Goal: Information Seeking & Learning: Learn about a topic

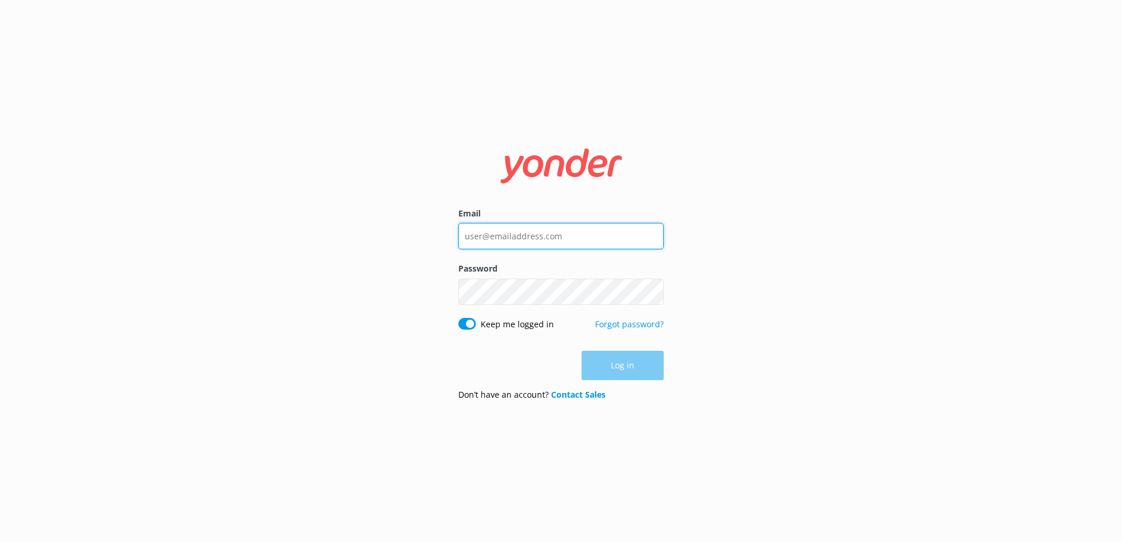
type input "[EMAIL_ADDRESS][DOMAIN_NAME]"
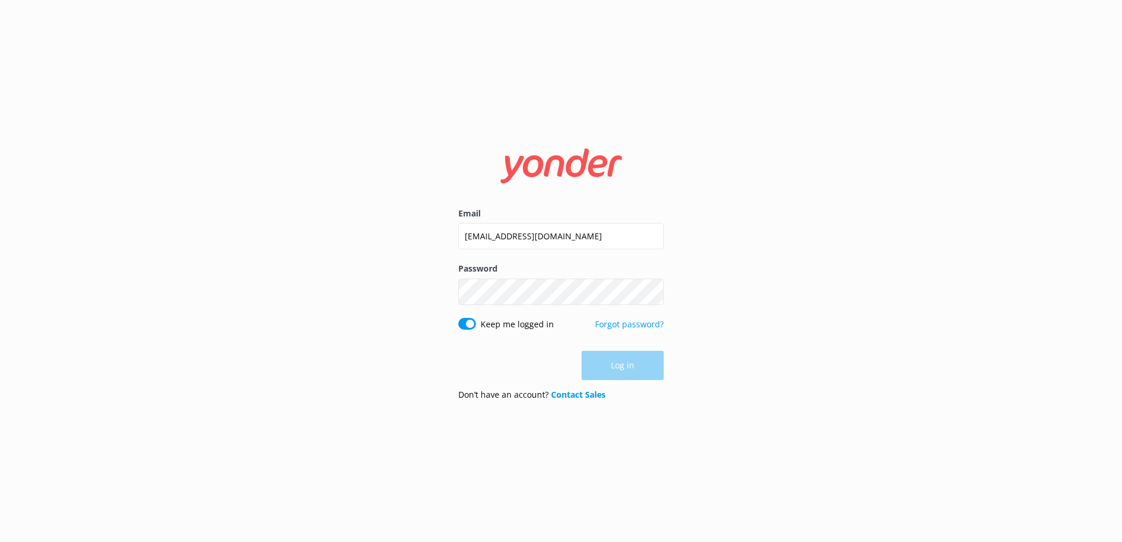
click at [657, 367] on div "Log in" at bounding box center [560, 365] width 205 height 29
click at [642, 367] on button "Log in" at bounding box center [623, 366] width 82 height 29
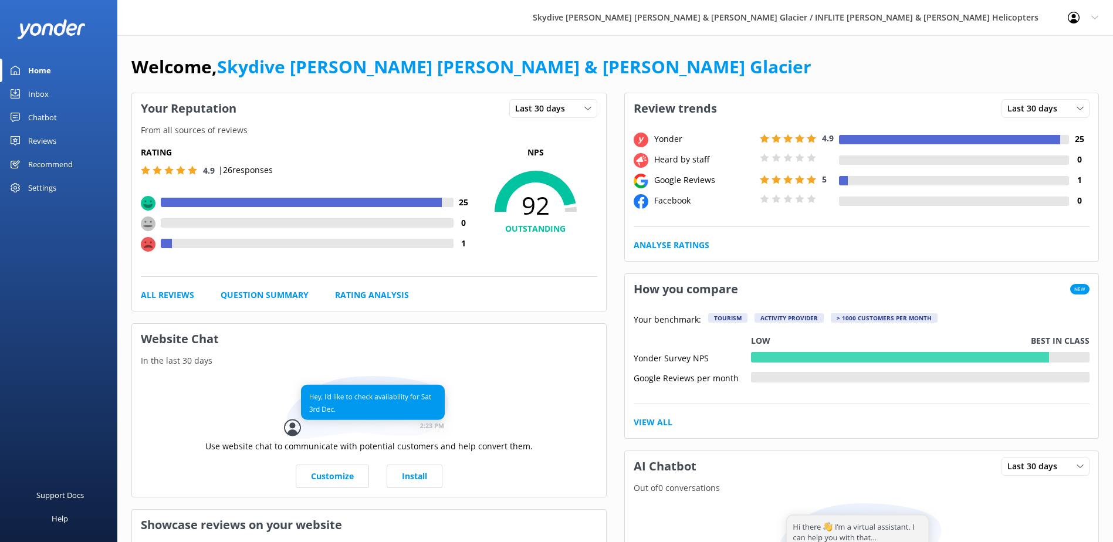
click at [52, 134] on div "Reviews" at bounding box center [42, 140] width 28 height 23
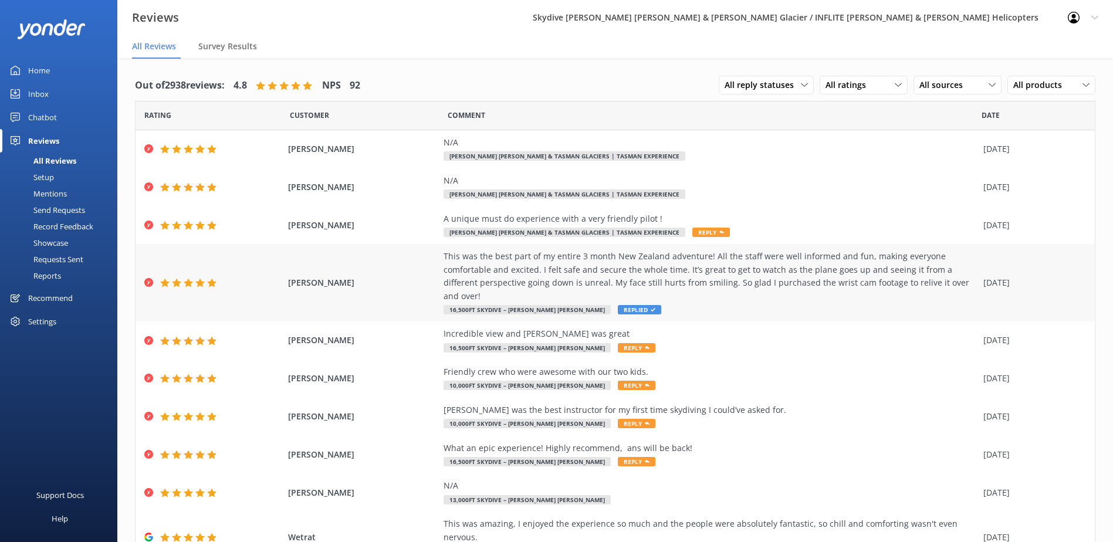
click at [866, 275] on div "This was the best part of my entire 3 month New Zealand adventure! All the staf…" at bounding box center [711, 276] width 534 height 53
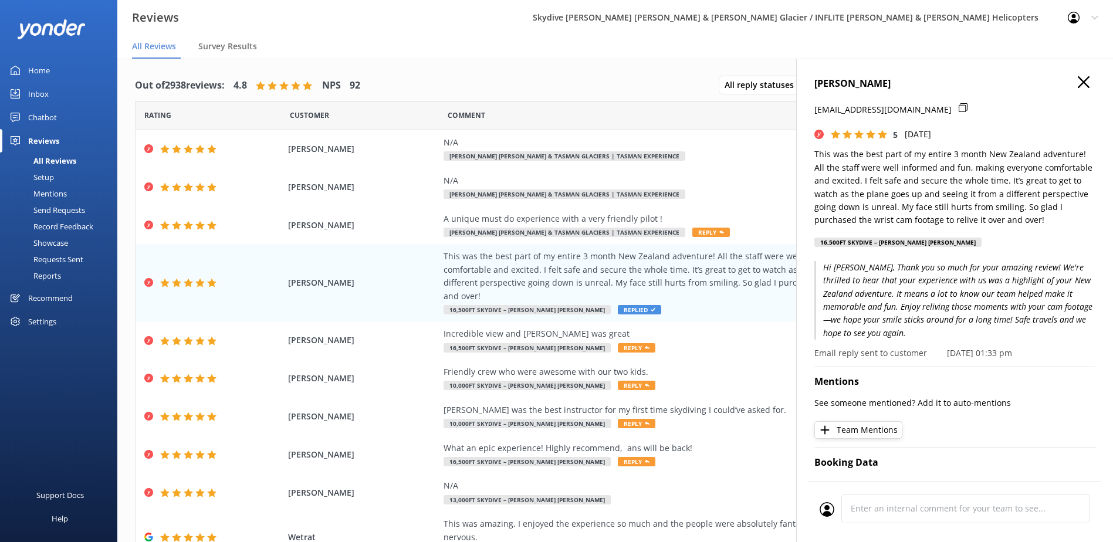
click at [1078, 83] on icon at bounding box center [1084, 82] width 12 height 12
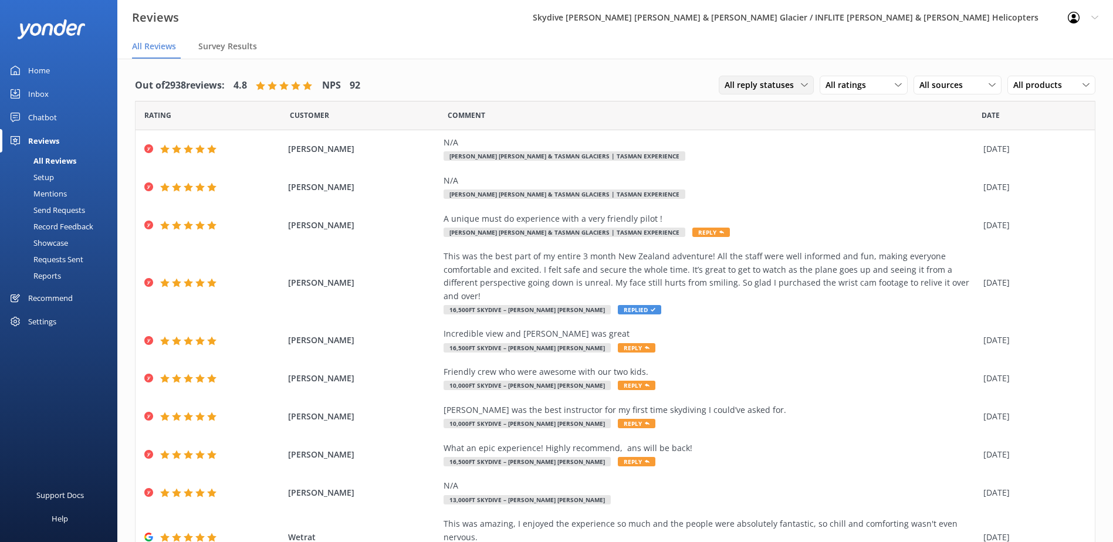
click at [785, 82] on span "All reply statuses" at bounding box center [763, 85] width 76 height 13
click at [820, 85] on div "All ratings All ratings Promoters Passives Detractors" at bounding box center [864, 85] width 88 height 19
click at [850, 161] on div "Passives" at bounding box center [860, 157] width 46 height 12
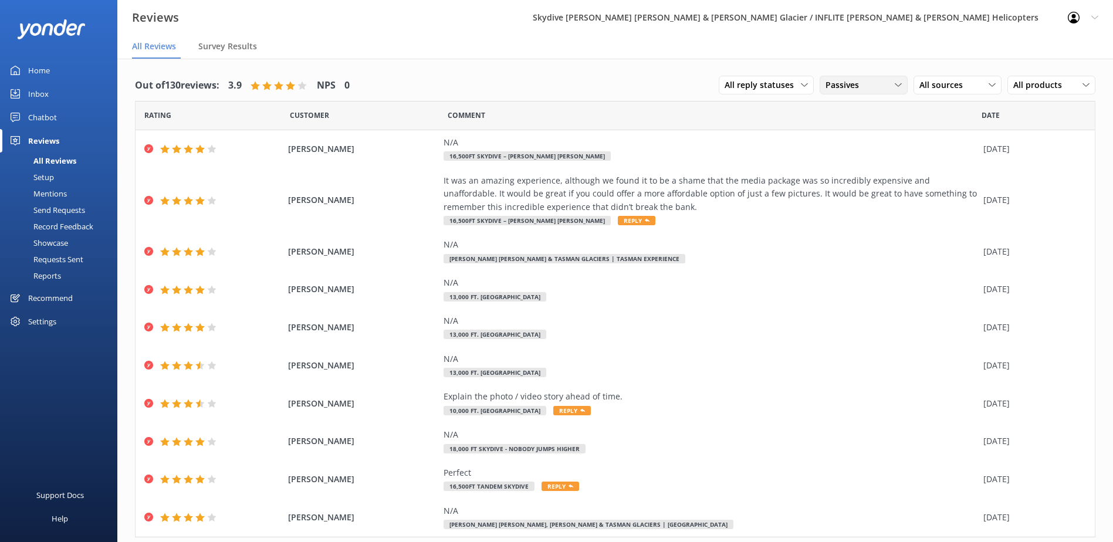
click at [865, 92] on div "Passives All ratings Promoters Passives Detractors" at bounding box center [864, 85] width 88 height 19
click at [870, 184] on div "Detractors" at bounding box center [864, 181] width 54 height 12
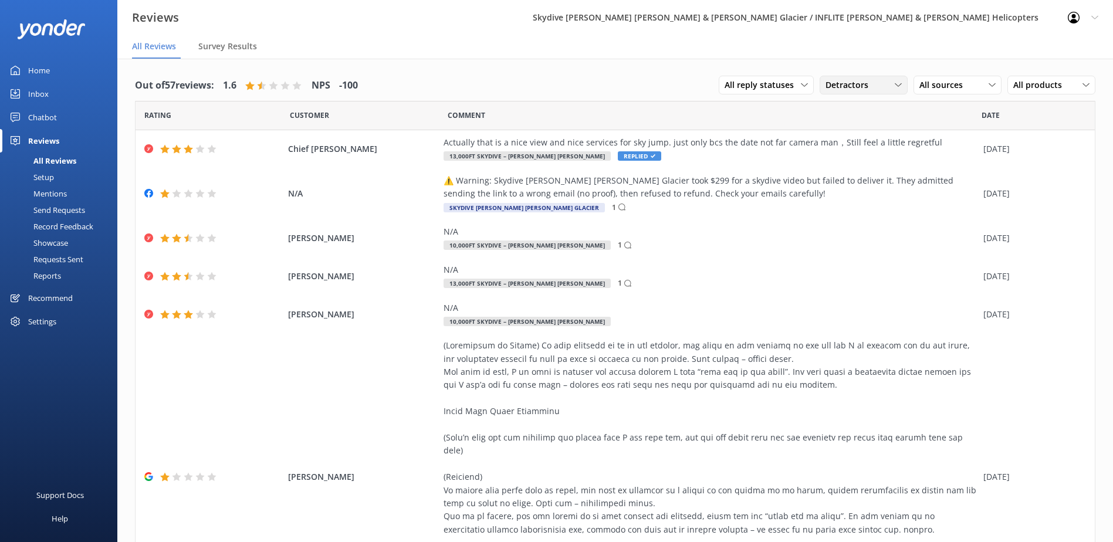
click at [867, 81] on div "Detractors" at bounding box center [864, 85] width 82 height 13
click at [634, 109] on div "Comment" at bounding box center [715, 115] width 534 height 29
click at [895, 85] on use at bounding box center [898, 85] width 6 height 4
click at [883, 99] on link "All ratings" at bounding box center [873, 108] width 104 height 23
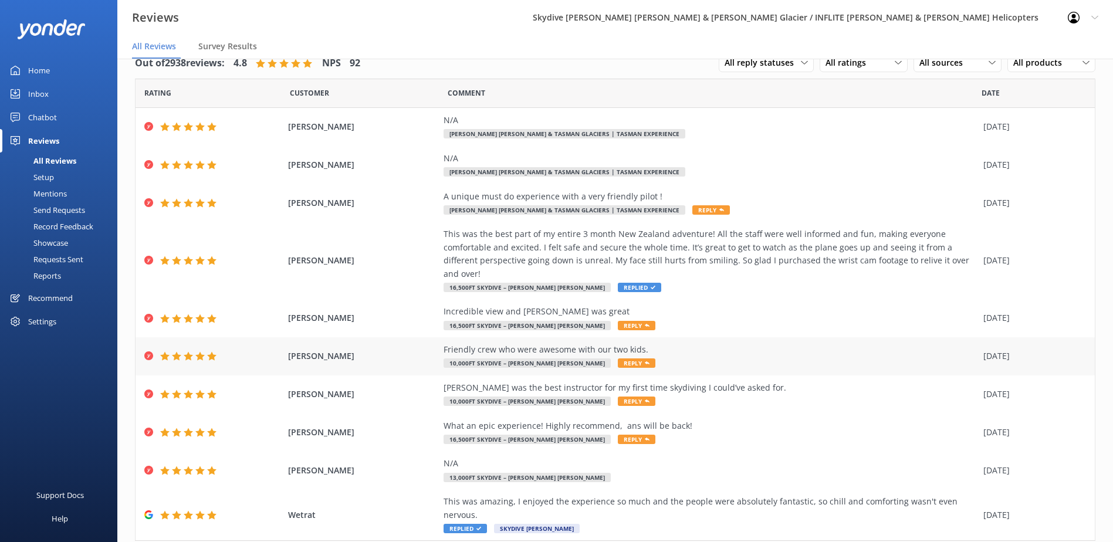
scroll to position [33, 0]
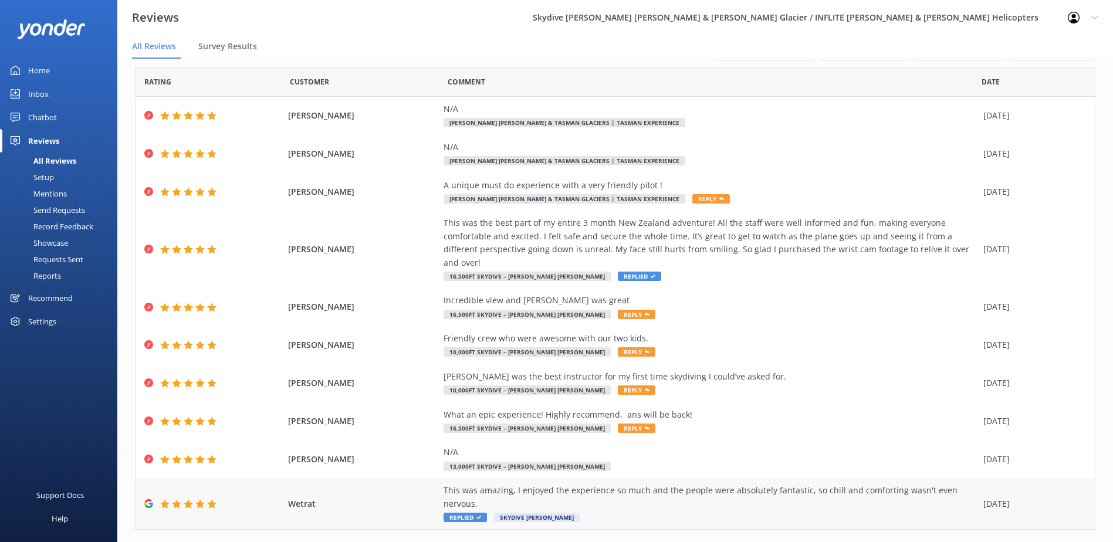
click at [796, 487] on div "This was amazing, I enjoyed the experience so much and the people were absolute…" at bounding box center [711, 503] width 534 height 39
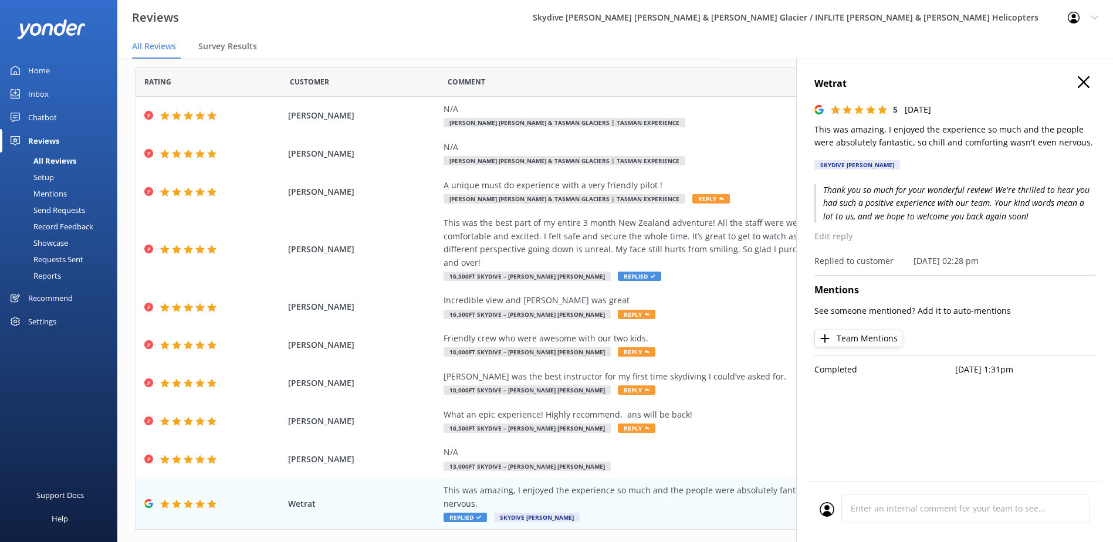
click at [1081, 76] on icon at bounding box center [1084, 82] width 12 height 12
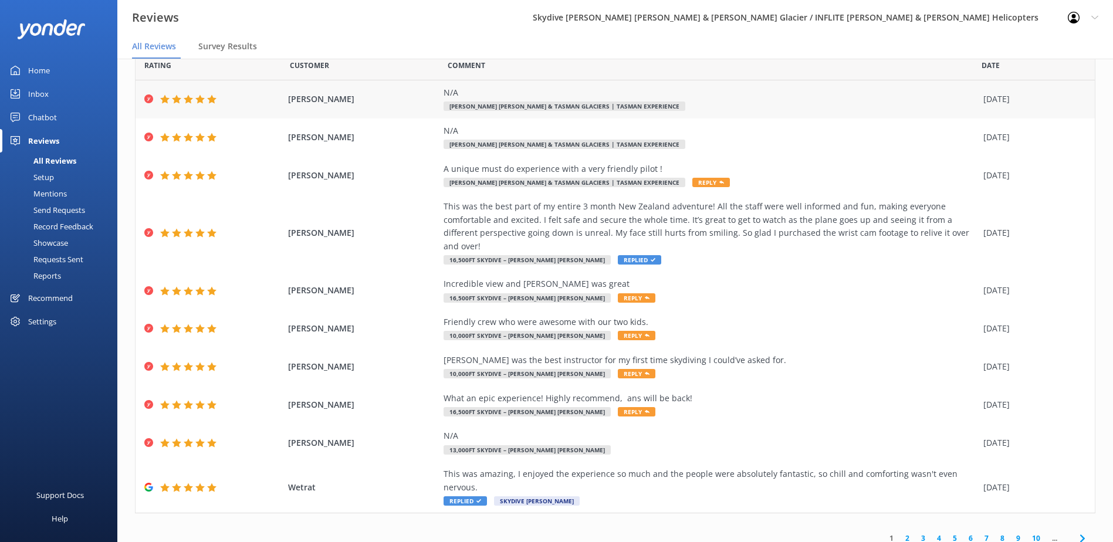
scroll to position [23, 0]
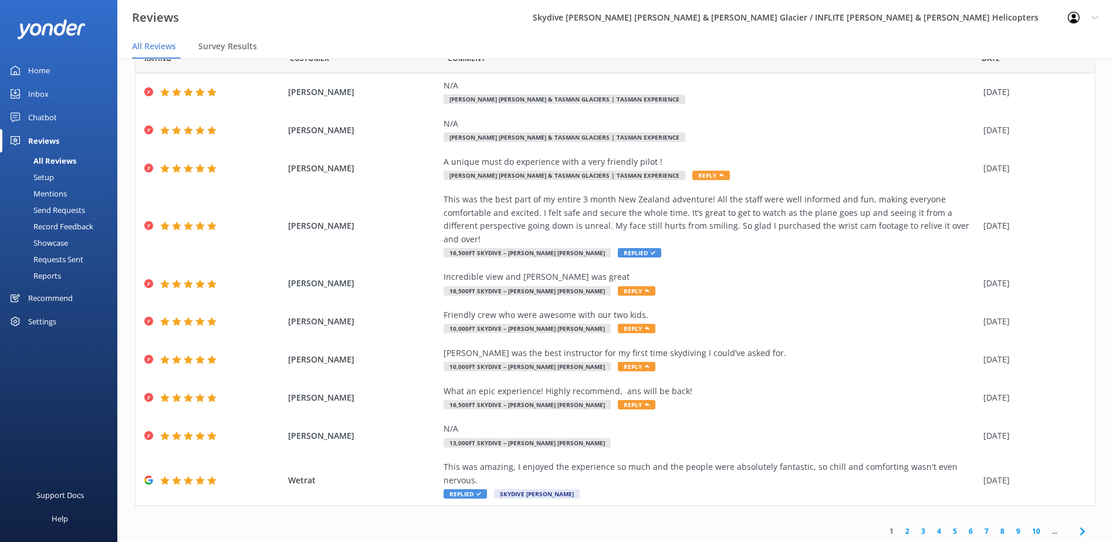
click at [901, 526] on link "2" at bounding box center [908, 531] width 16 height 11
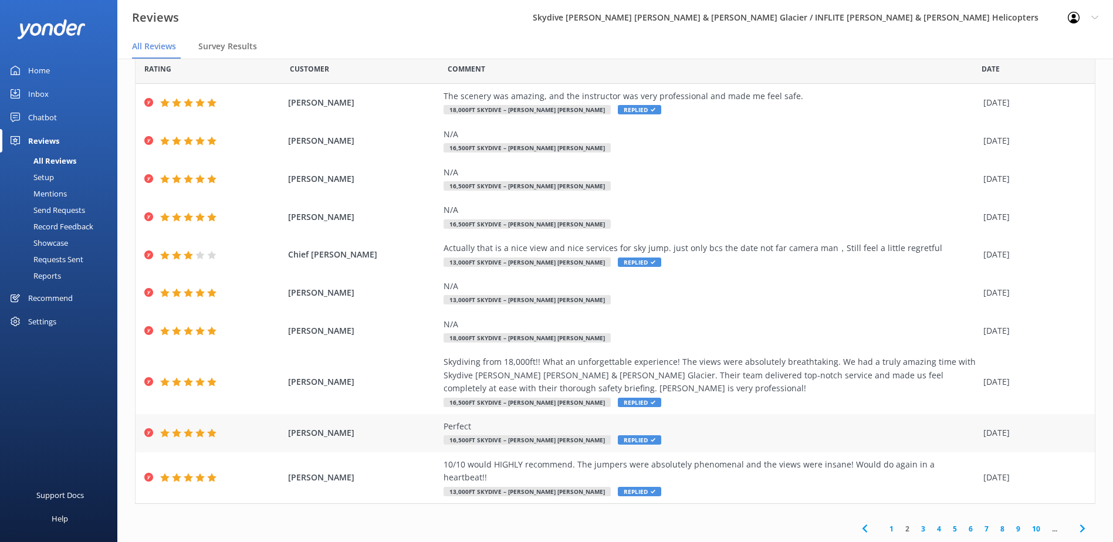
scroll to position [33, 0]
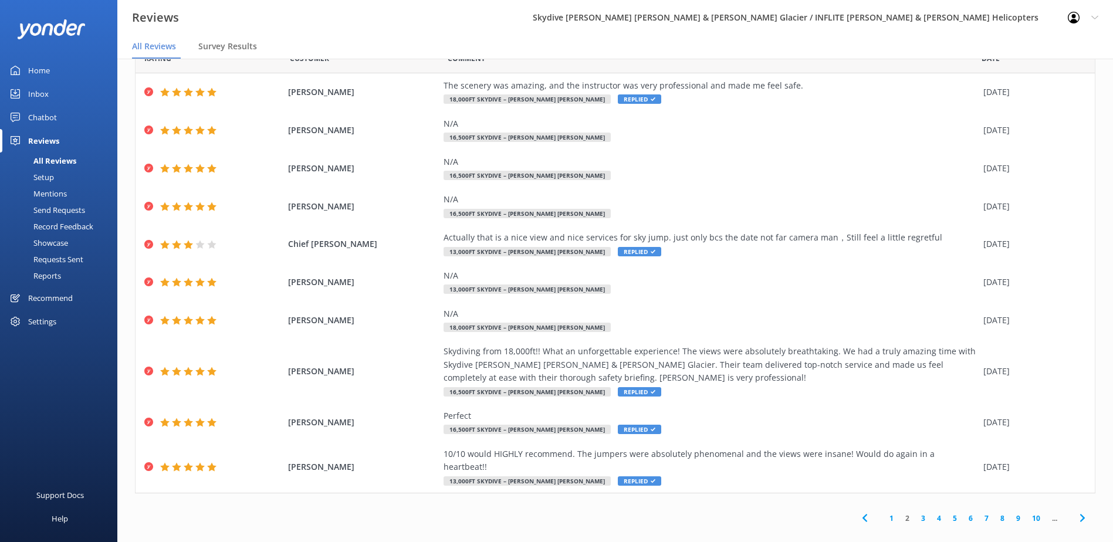
click at [916, 513] on link "3" at bounding box center [924, 518] width 16 height 11
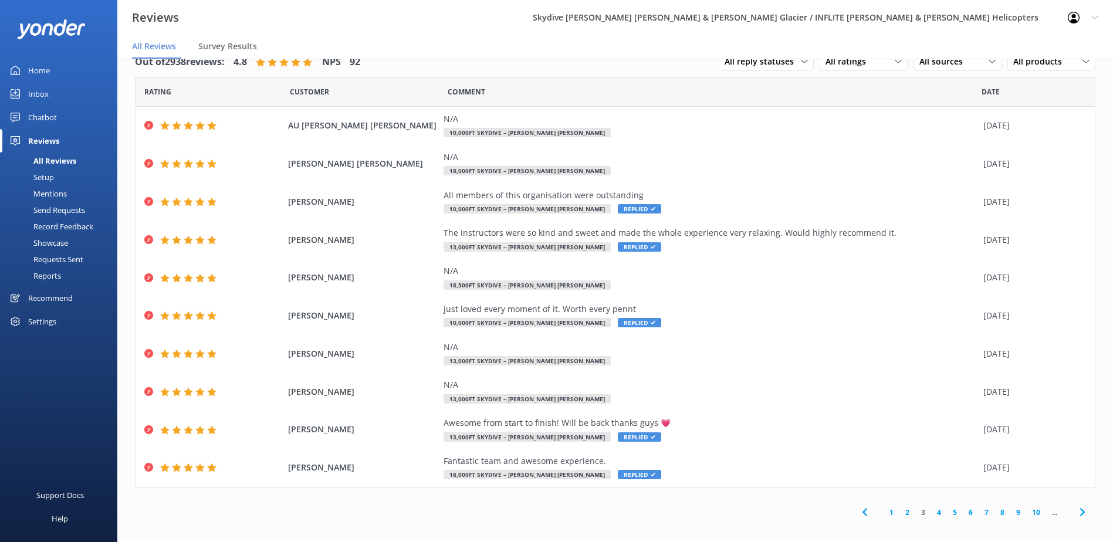
click at [931, 516] on link "4" at bounding box center [939, 512] width 16 height 11
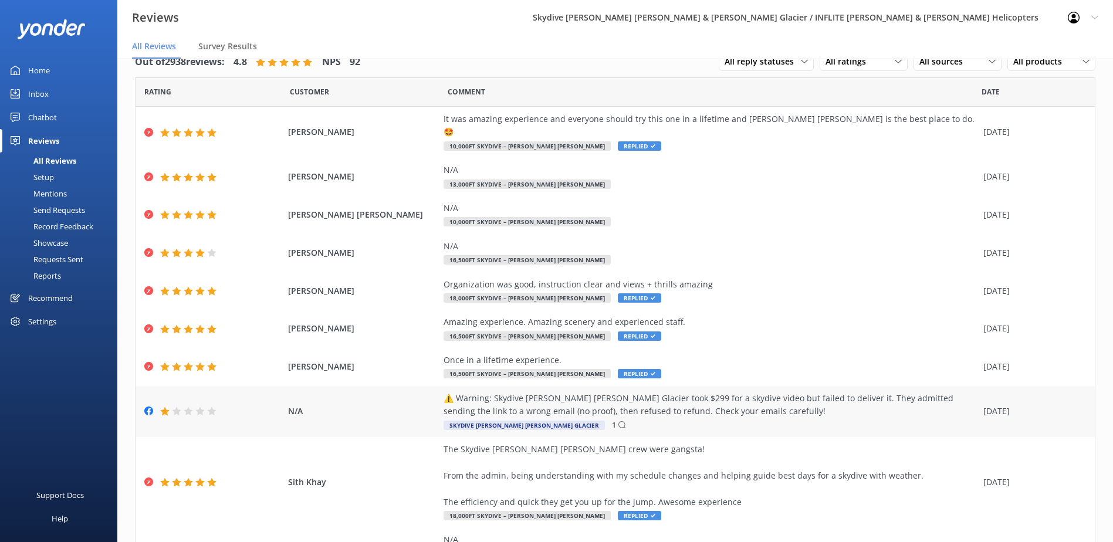
click at [837, 404] on div "⚠️ Warning: Skydive [PERSON_NAME] [PERSON_NAME] Glacier took $299 for a skydive…" at bounding box center [711, 405] width 534 height 26
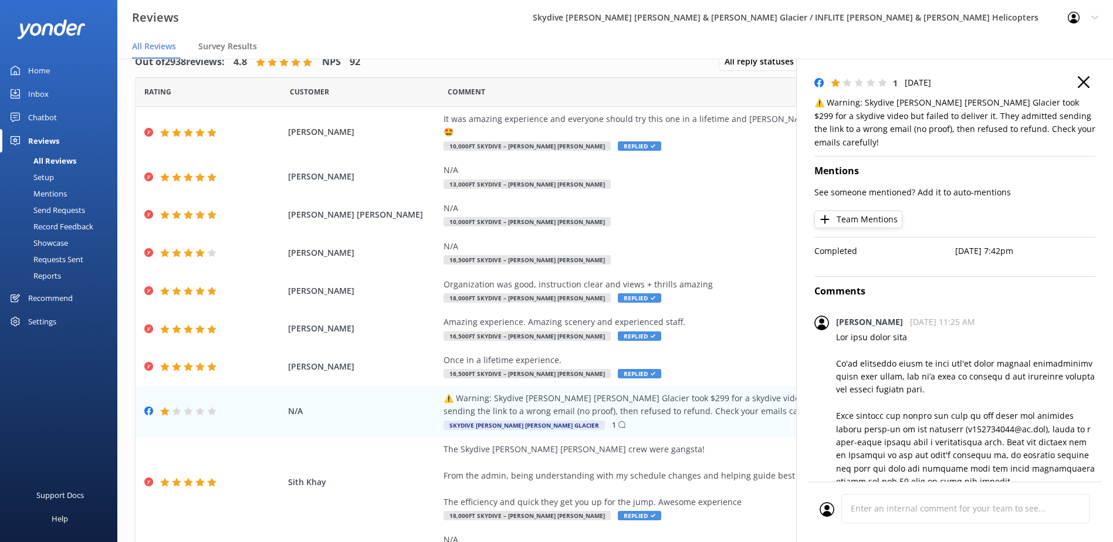
click at [1078, 80] on icon at bounding box center [1084, 82] width 12 height 12
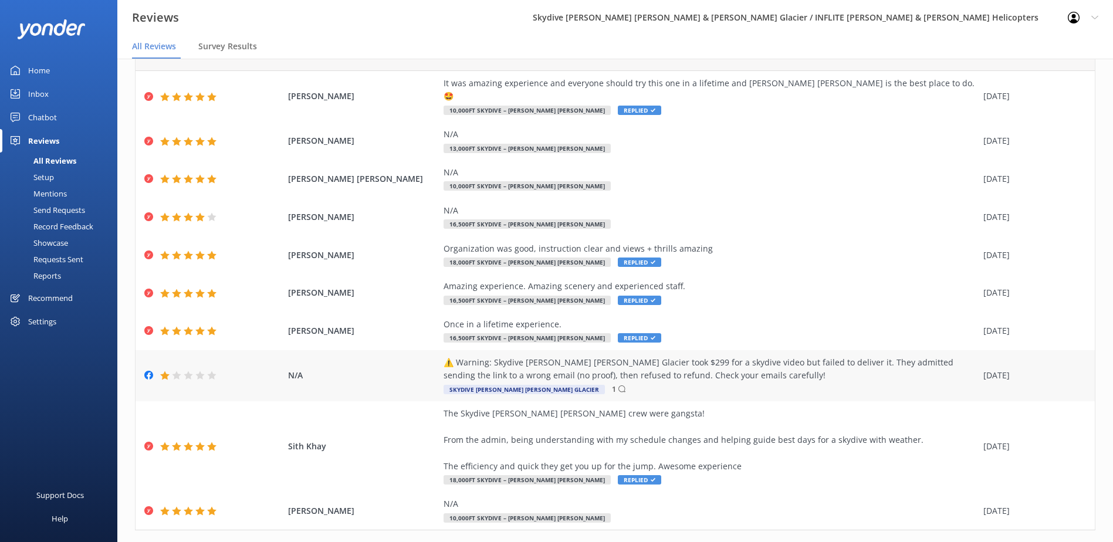
scroll to position [73, 0]
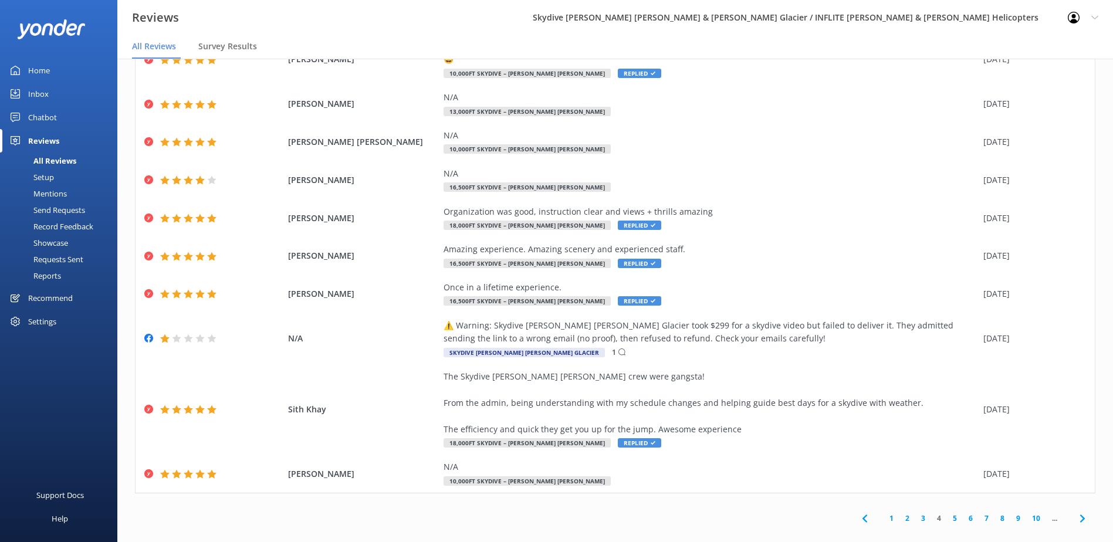
click at [947, 513] on link "5" at bounding box center [955, 518] width 16 height 11
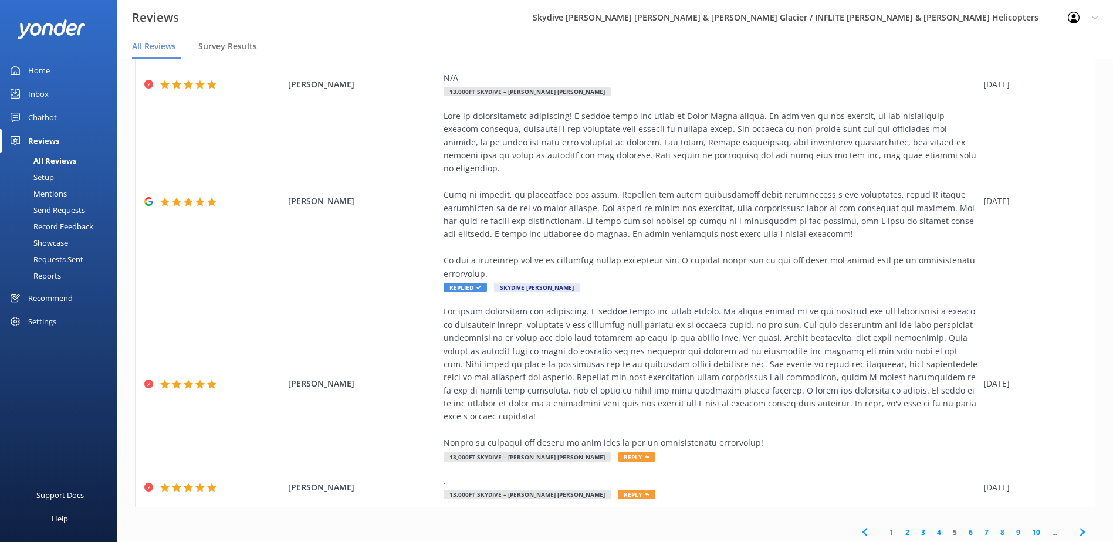
scroll to position [283, 0]
click at [884, 526] on link "1" at bounding box center [892, 531] width 16 height 11
